Goal: Information Seeking & Learning: Learn about a topic

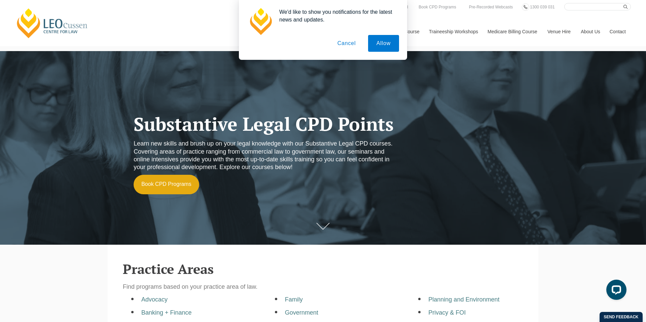
click at [350, 41] on button "Cancel" at bounding box center [346, 43] width 35 height 17
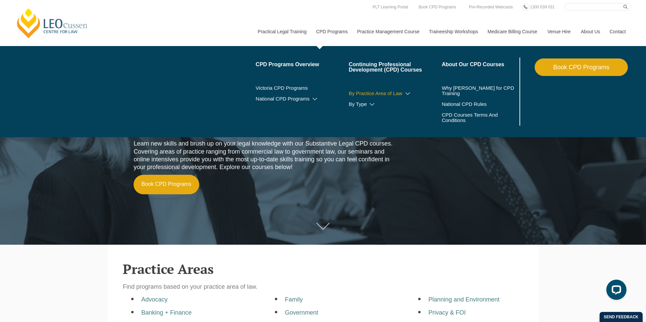
click at [404, 95] on icon at bounding box center [407, 93] width 7 height 5
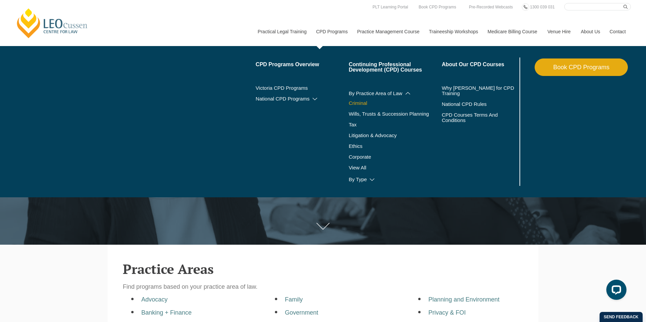
click at [350, 103] on link "Criminal" at bounding box center [394, 103] width 93 height 5
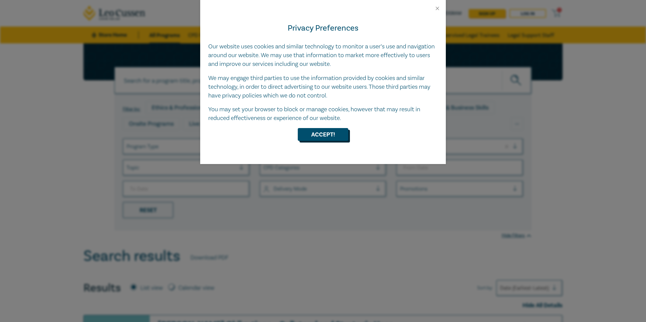
click at [330, 135] on button "Accept!" at bounding box center [323, 134] width 50 height 13
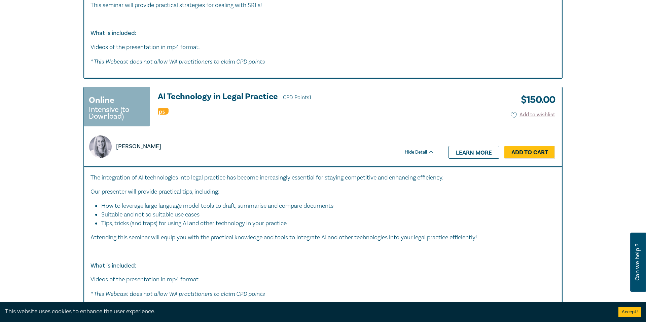
scroll to position [1564, 0]
